Goal: Obtain resource: Download file/media

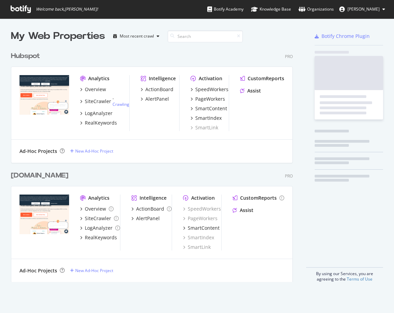
scroll to position [239, 287]
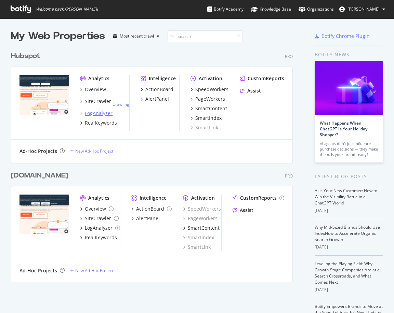
click at [103, 113] on div "LogAnalyzer" at bounding box center [99, 113] width 28 height 7
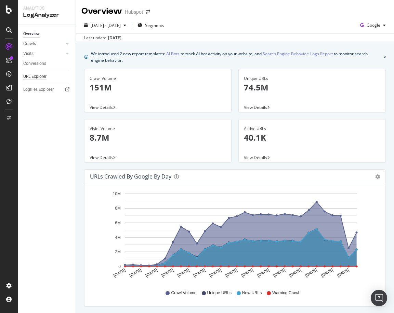
click at [39, 77] on div "URL Explorer" at bounding box center [34, 76] width 23 height 7
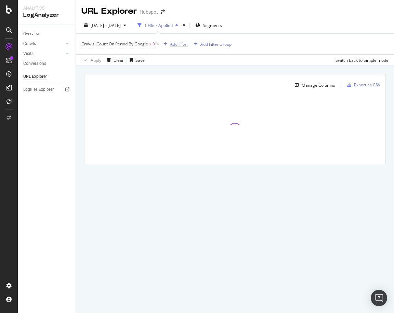
click at [173, 42] on div "Add Filter" at bounding box center [179, 44] width 18 height 6
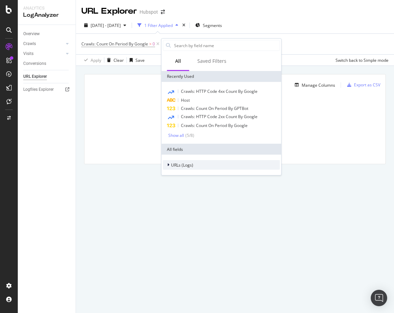
click at [176, 164] on span "URLs (Logs)" at bounding box center [182, 165] width 22 height 6
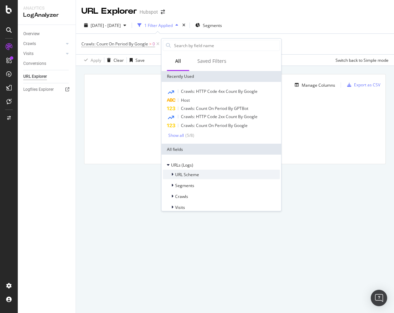
click at [188, 174] on span "URL Scheme" at bounding box center [187, 175] width 24 height 6
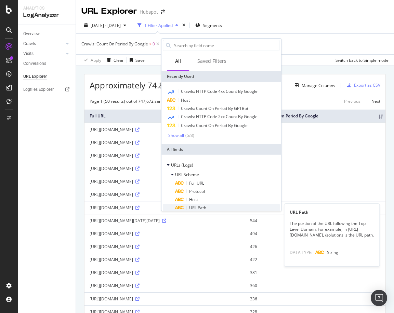
click at [195, 207] on span "URL Path" at bounding box center [197, 208] width 17 height 6
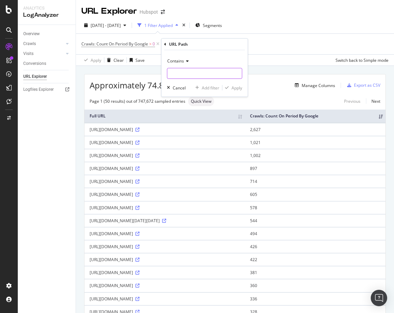
click at [181, 72] on input "text" at bounding box center [204, 73] width 75 height 11
type input "?"
click at [238, 88] on div "Apply" at bounding box center [236, 88] width 11 height 6
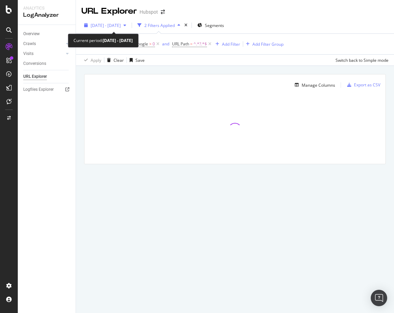
click at [121, 25] on span "[DATE] - [DATE]" at bounding box center [106, 26] width 30 height 6
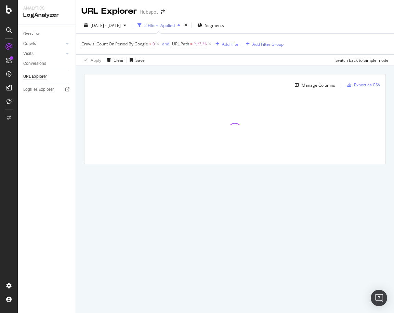
click at [180, 14] on div "URL Explorer Hubspot" at bounding box center [235, 8] width 318 height 17
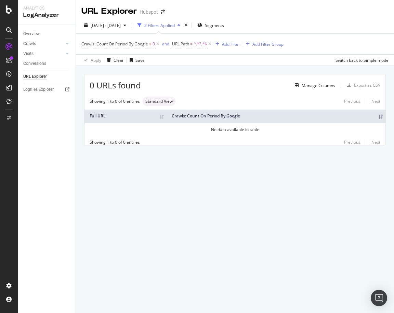
click at [175, 26] on div "2 Filters Applied" at bounding box center [159, 26] width 30 height 6
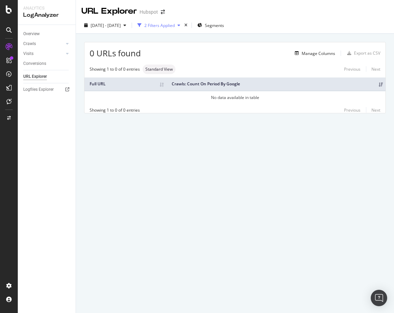
click at [175, 28] on div "2 Filters Applied" at bounding box center [159, 26] width 30 height 6
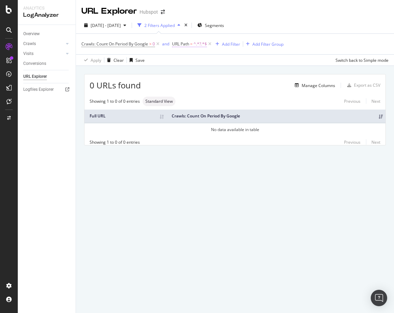
click at [199, 42] on span "^.*?.*$" at bounding box center [199, 44] width 13 height 10
click at [204, 69] on input "?" at bounding box center [210, 72] width 65 height 11
click at [198, 73] on input "?" at bounding box center [210, 72] width 65 height 11
click at [197, 59] on icon at bounding box center [197, 60] width 5 height 4
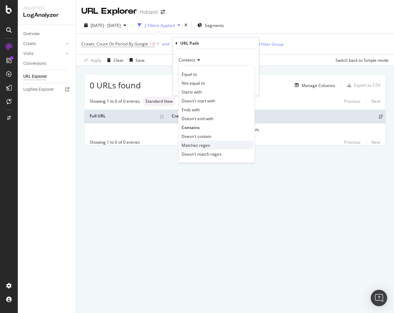
click at [202, 145] on span "Matches regex" at bounding box center [195, 145] width 28 height 6
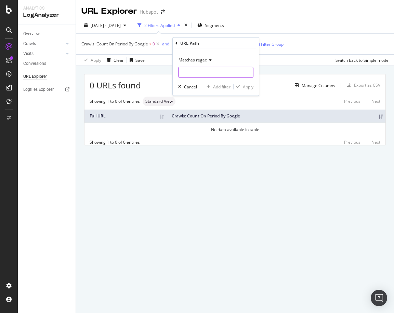
click at [195, 73] on input "text" at bounding box center [215, 72] width 75 height 11
type input "/"
type input "\?"
click at [251, 83] on div "Matches regex \? Cancel Add filter Apply" at bounding box center [216, 72] width 86 height 46
click at [251, 84] on div "Apply" at bounding box center [248, 87] width 11 height 6
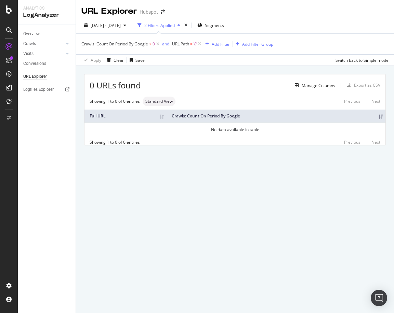
click at [191, 45] on span "=" at bounding box center [191, 44] width 2 height 6
click at [195, 62] on span "Matches regex" at bounding box center [192, 60] width 28 height 6
click at [183, 42] on div "URL Path" at bounding box center [189, 43] width 19 height 6
click at [179, 42] on div "URL Path" at bounding box center [215, 44] width 81 height 12
click at [178, 43] on div "URL Path" at bounding box center [215, 44] width 81 height 12
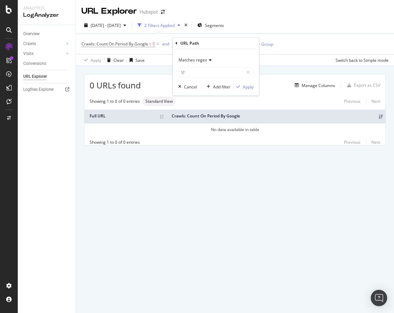
click at [176, 43] on icon at bounding box center [176, 43] width 2 height 4
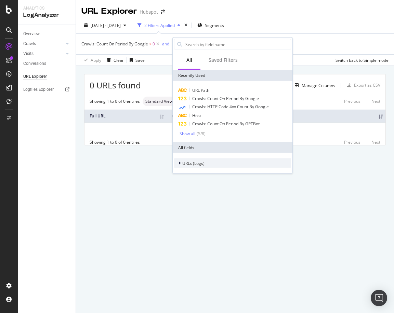
click at [196, 163] on span "URLs (Logs)" at bounding box center [193, 163] width 22 height 6
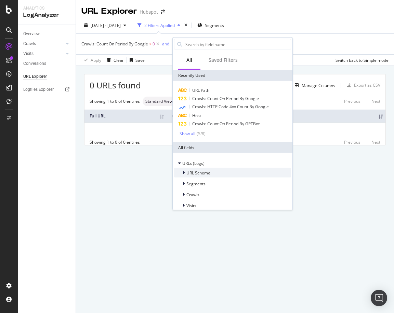
click at [204, 176] on div "URL Scheme" at bounding box center [192, 173] width 36 height 7
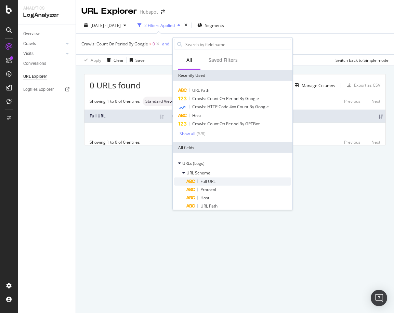
click at [207, 180] on span "Full URL" at bounding box center [207, 182] width 15 height 6
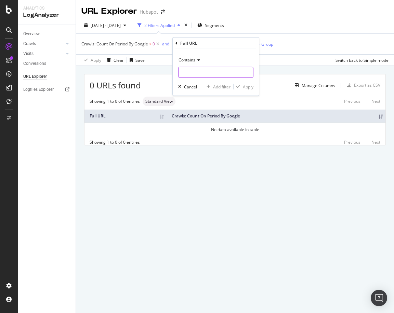
click at [202, 75] on input "text" at bounding box center [215, 72] width 75 height 11
type input "?"
click at [249, 88] on div "Apply" at bounding box center [248, 87] width 11 height 6
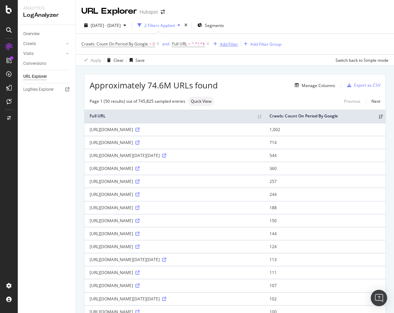
click at [229, 45] on div "Add Filter" at bounding box center [229, 44] width 18 height 6
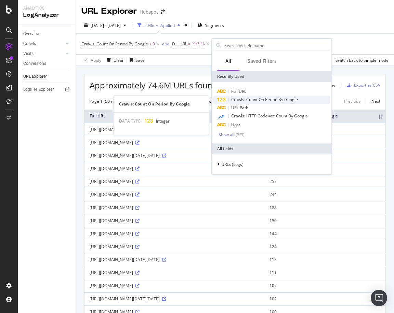
click at [268, 98] on span "Crawls: Count On Period By Google" at bounding box center [264, 100] width 67 height 6
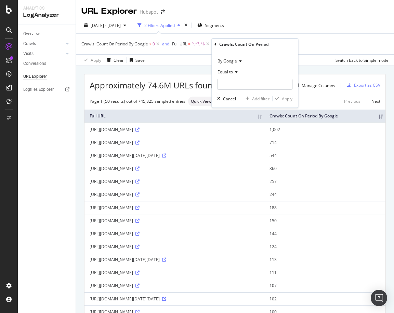
click at [234, 71] on icon at bounding box center [235, 72] width 5 height 4
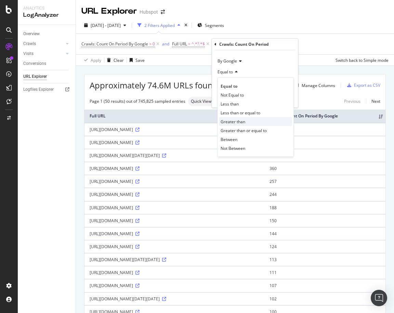
click at [235, 124] on div "Greater than" at bounding box center [255, 121] width 73 height 9
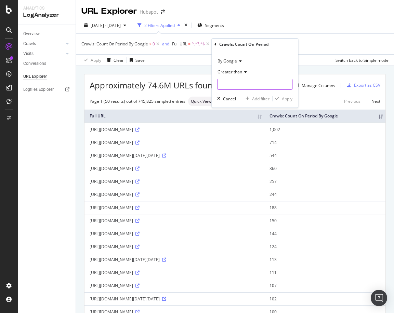
click at [231, 85] on input "number" at bounding box center [254, 84] width 75 height 11
type input "4"
type input "5"
click at [285, 97] on div "Apply" at bounding box center [287, 99] width 11 height 6
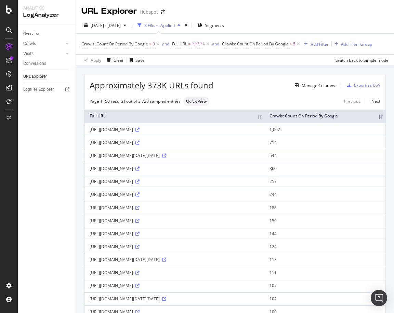
click at [370, 87] on div "Export as CSV" at bounding box center [367, 85] width 26 height 6
